Goal: Transaction & Acquisition: Obtain resource

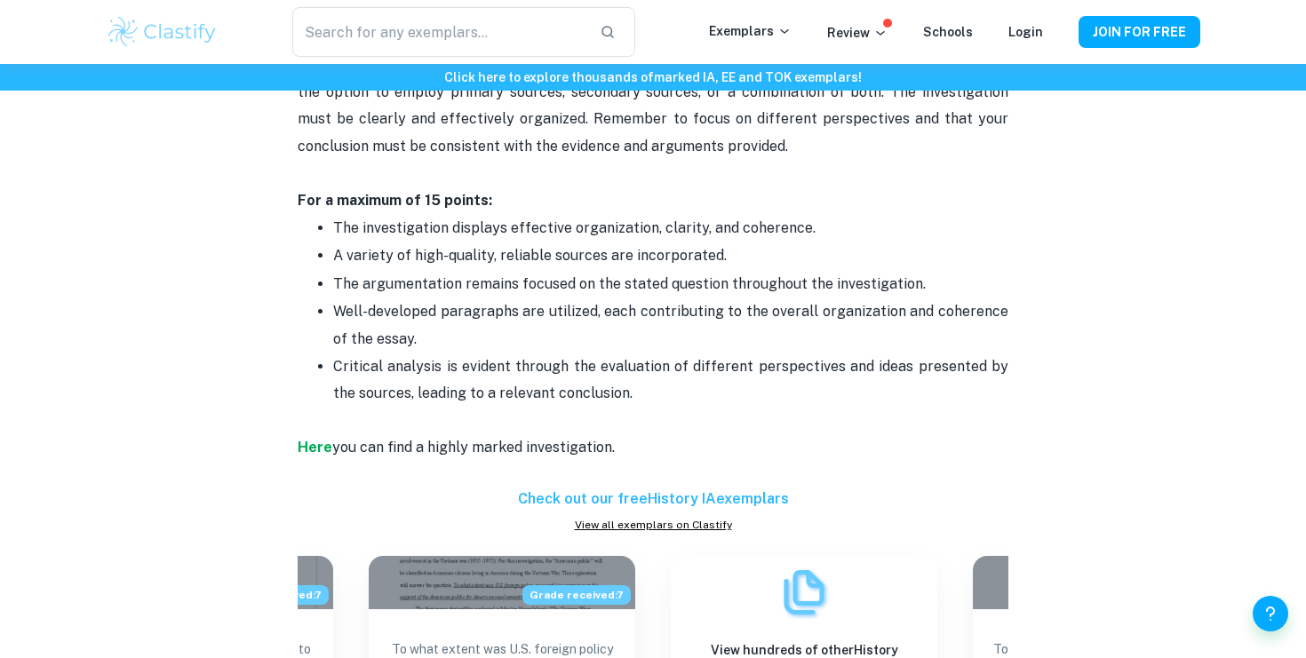
scroll to position [1505, 0]
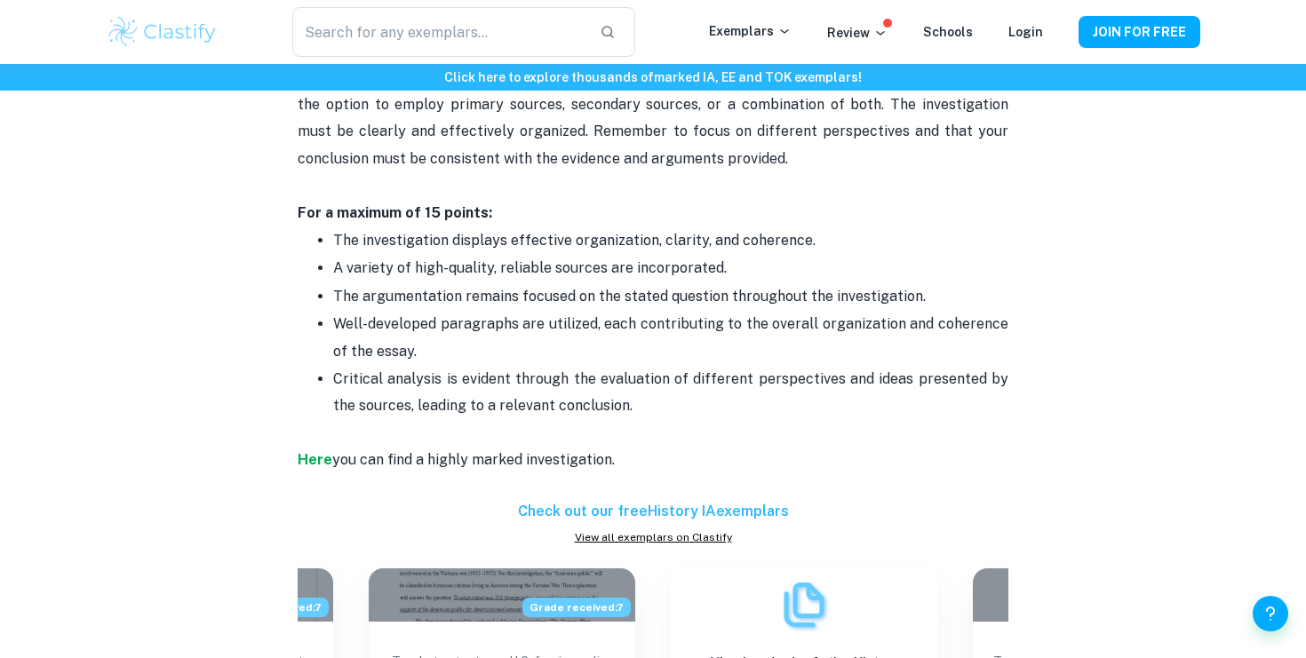
click at [816, 311] on p "Well-developed paragraphs are utilized, each contributing to the overall organi…" at bounding box center [670, 338] width 675 height 54
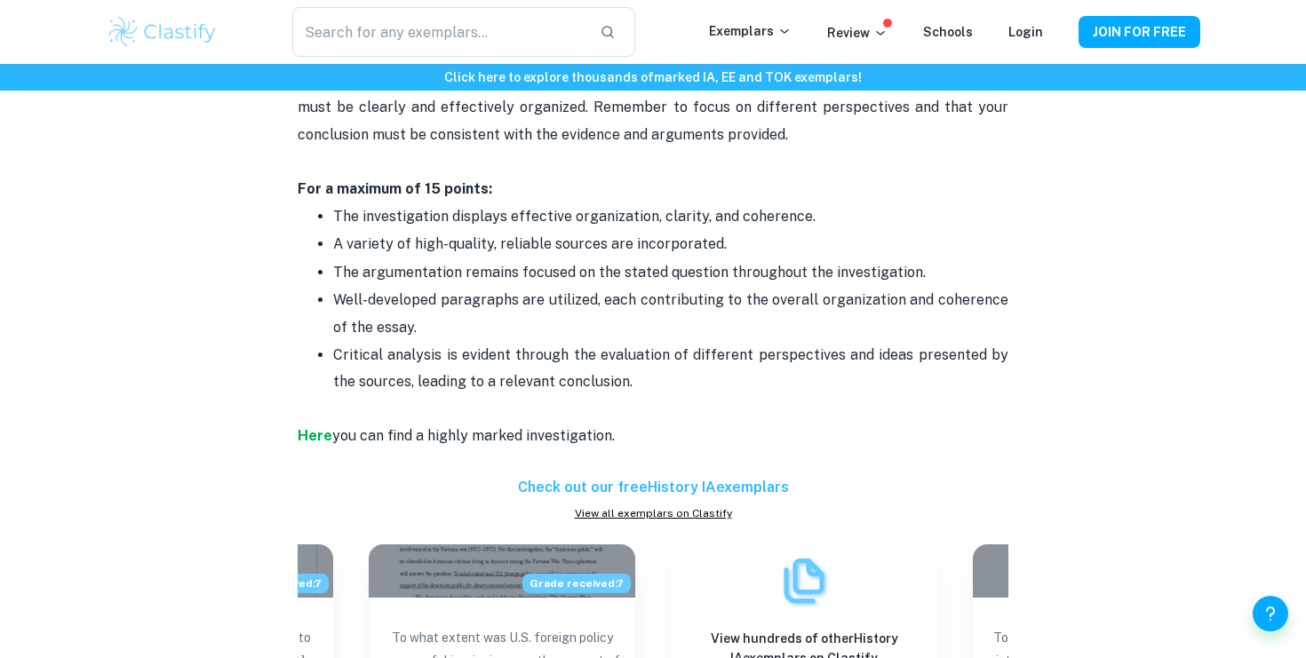
scroll to position [1515, 0]
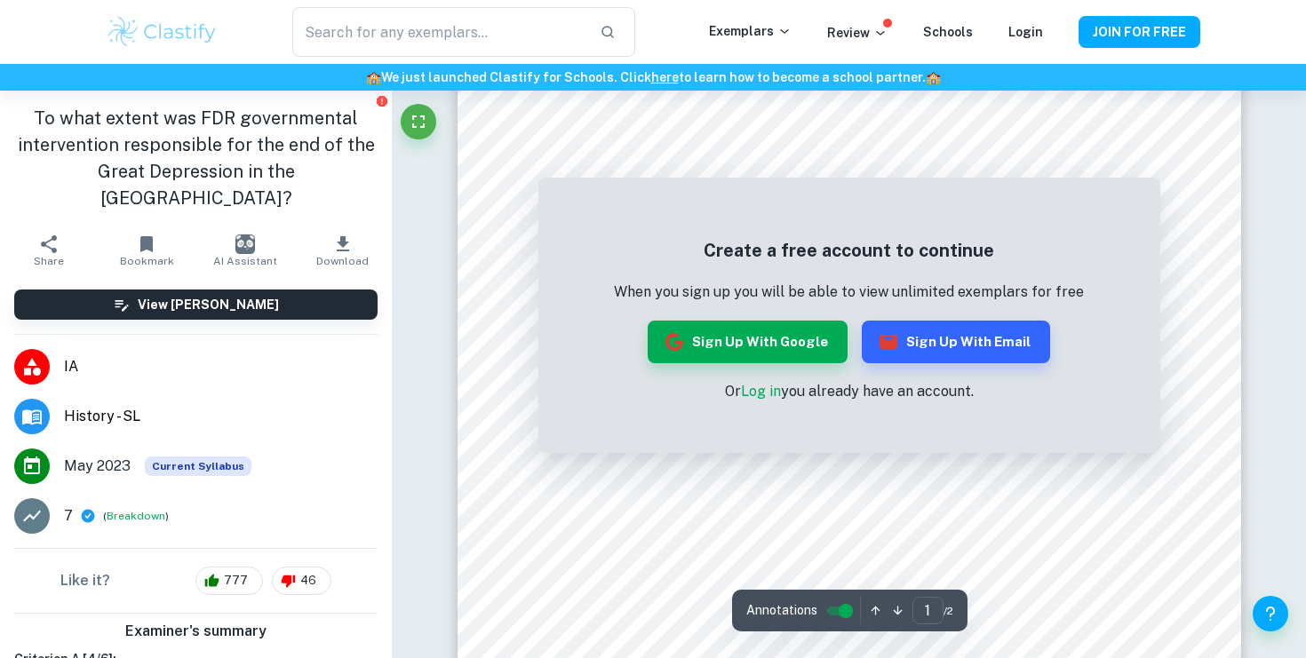
scroll to position [124, 0]
click at [777, 338] on button "Sign up with Google" at bounding box center [748, 342] width 200 height 43
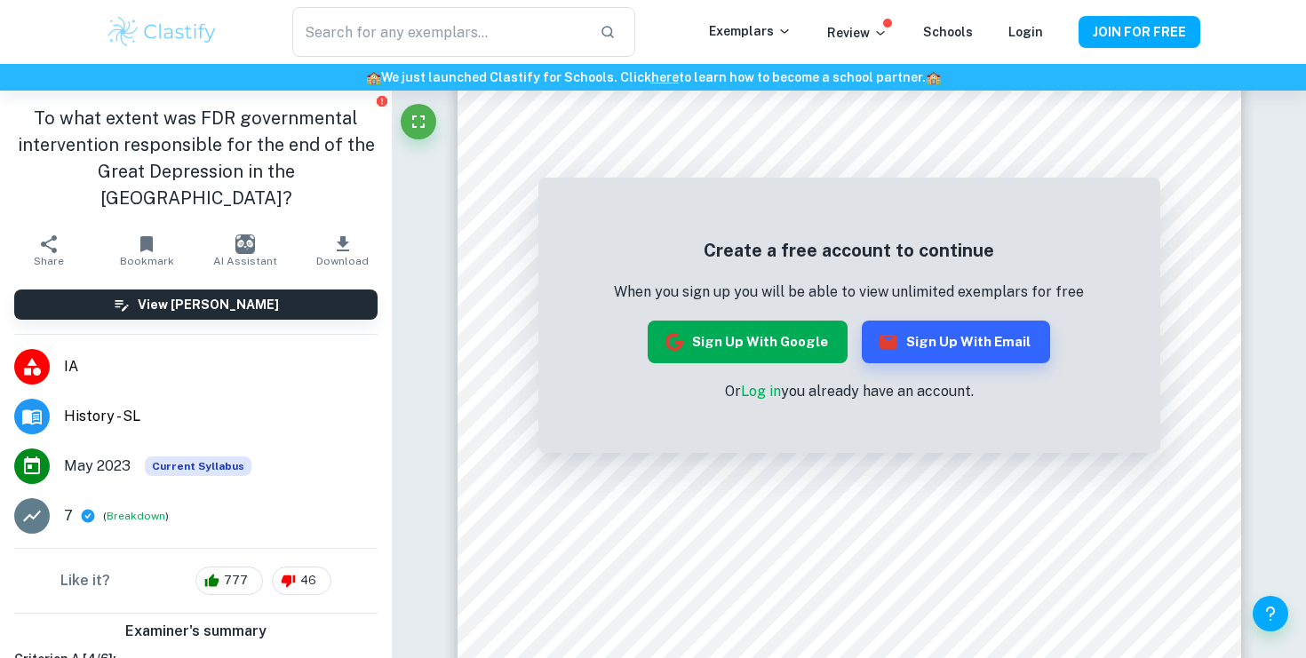
click at [763, 354] on button "Sign up with Google" at bounding box center [748, 342] width 200 height 43
